Goal: Check status: Check status

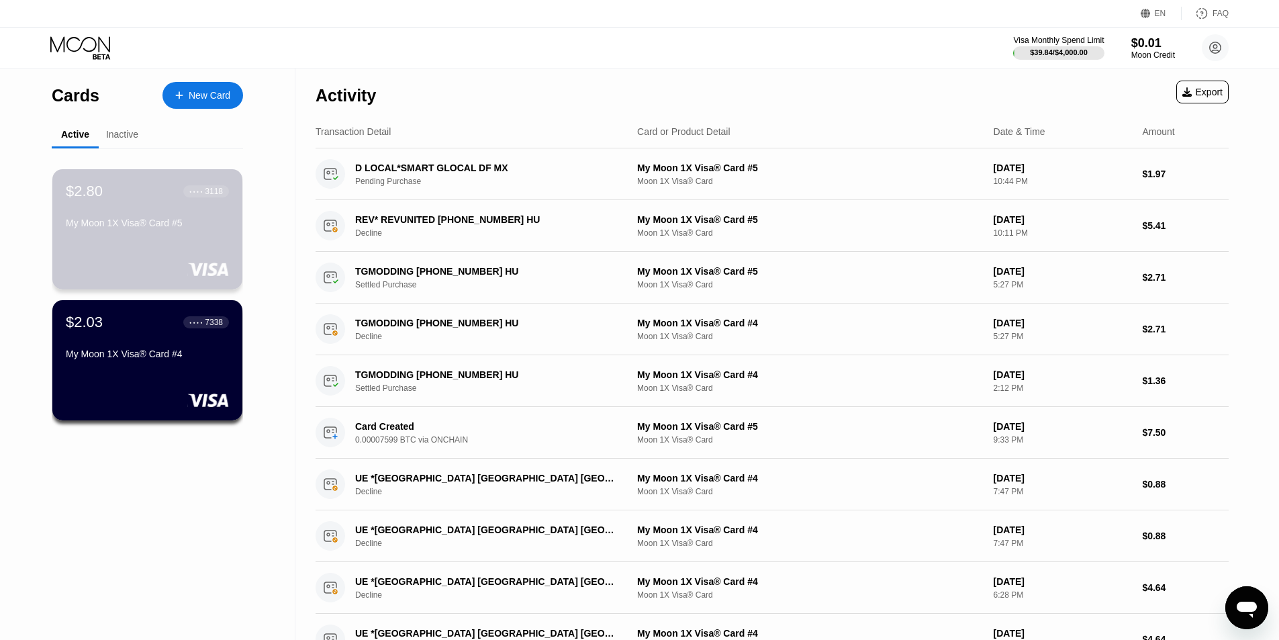
drag, startPoint x: 125, startPoint y: 221, endPoint x: 160, endPoint y: 442, distance: 224.4
click at [160, 437] on div "$2.80 ● ● ● ● 3118 My Moon 1X Visa® Card #5 $2.03 ● ● ● ● 7338 My Moon 1X Visa®…" at bounding box center [147, 298] width 191 height 300
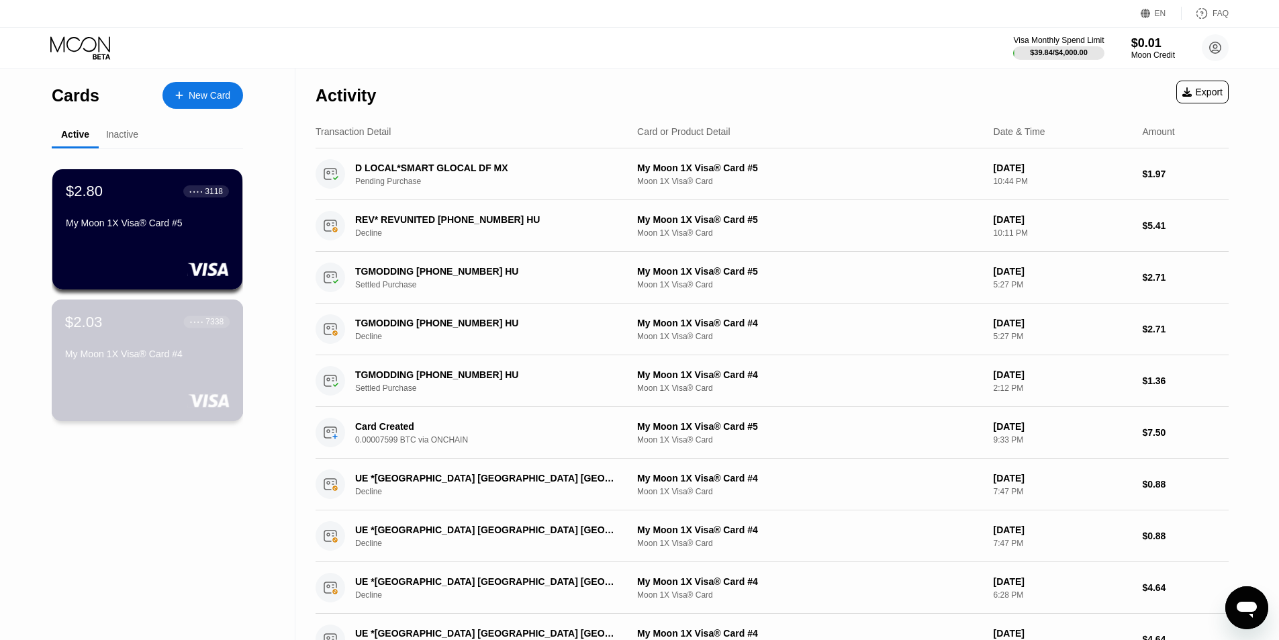
click at [156, 365] on div "My Moon 1X Visa® Card #4" at bounding box center [147, 356] width 164 height 16
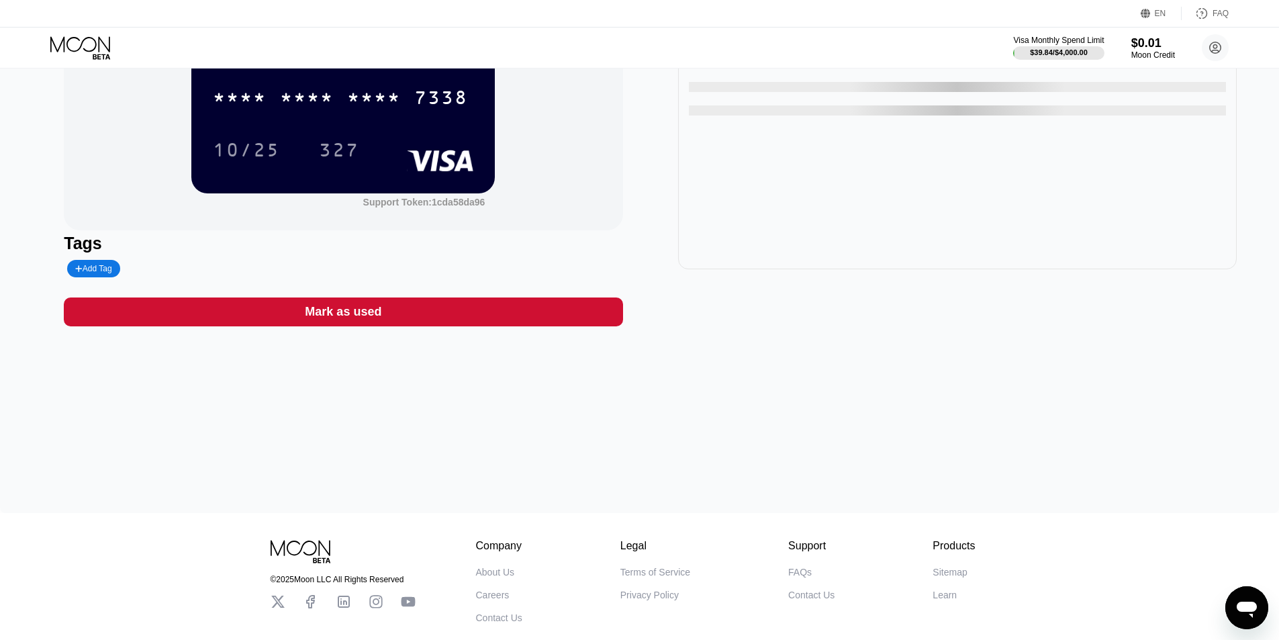
scroll to position [134, 0]
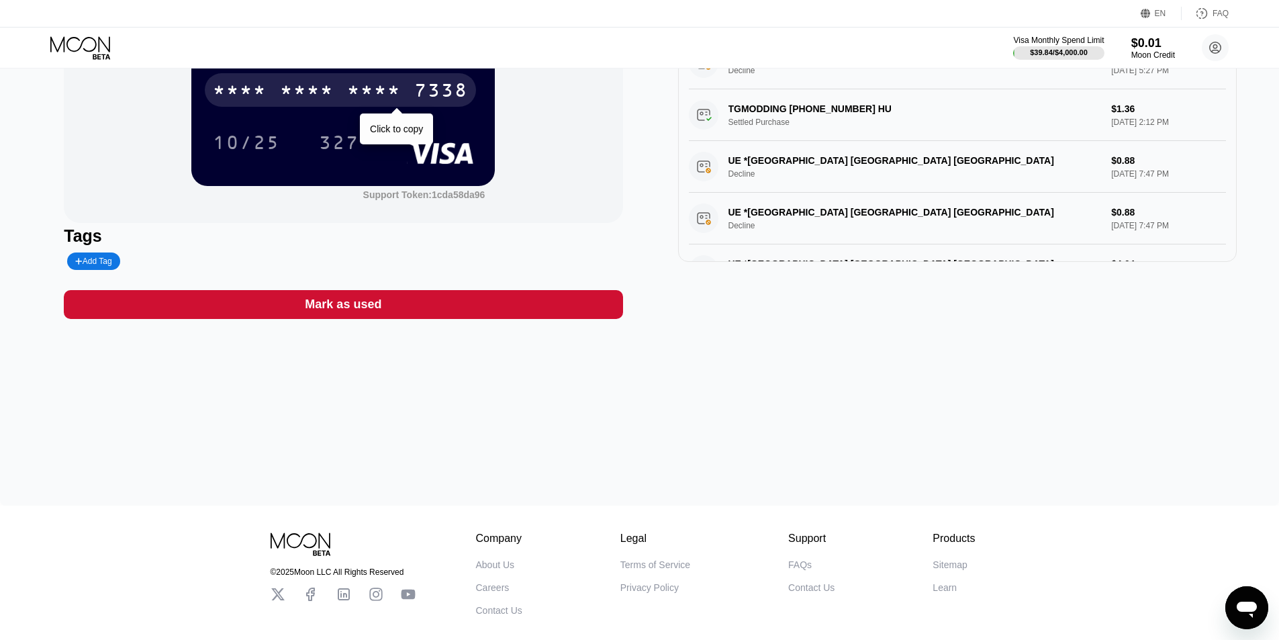
click at [374, 96] on div "* * * *" at bounding box center [374, 91] width 54 height 21
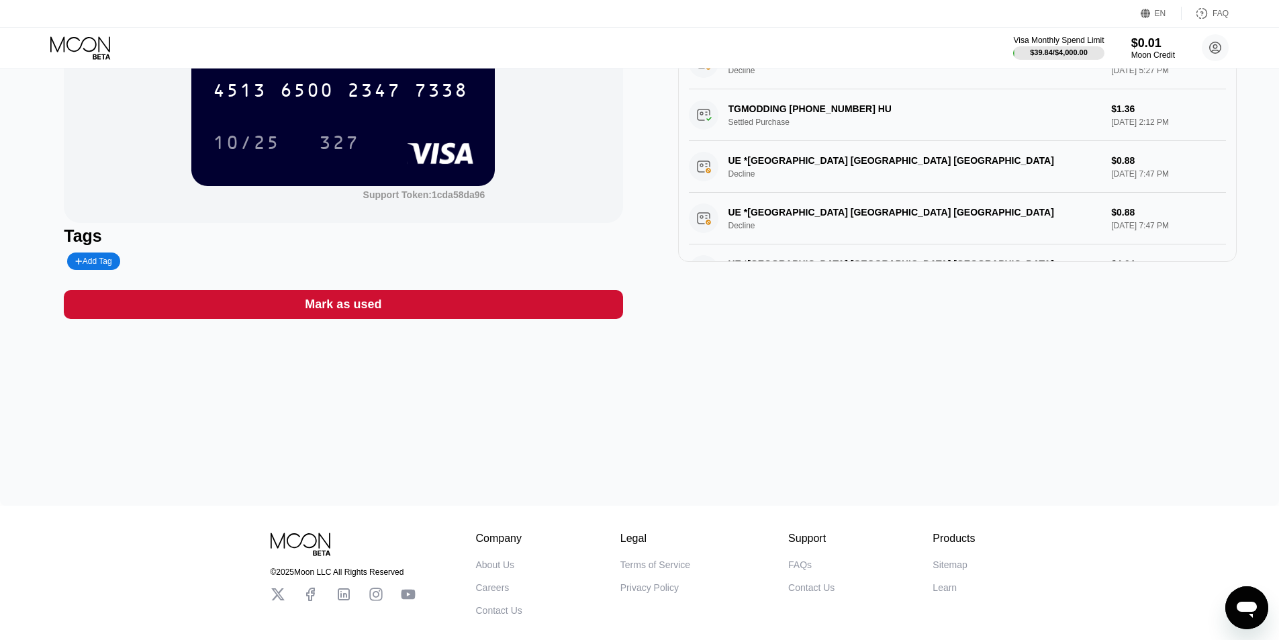
click at [260, 159] on div "10/25" at bounding box center [246, 143] width 87 height 34
click at [344, 145] on div "327" at bounding box center [339, 144] width 40 height 21
click at [837, 614] on div "Company About Us Careers Contact Us Legal Terms of Service Privacy Policy Suppo…" at bounding box center [726, 573] width 500 height 83
